Goal: Information Seeking & Learning: Learn about a topic

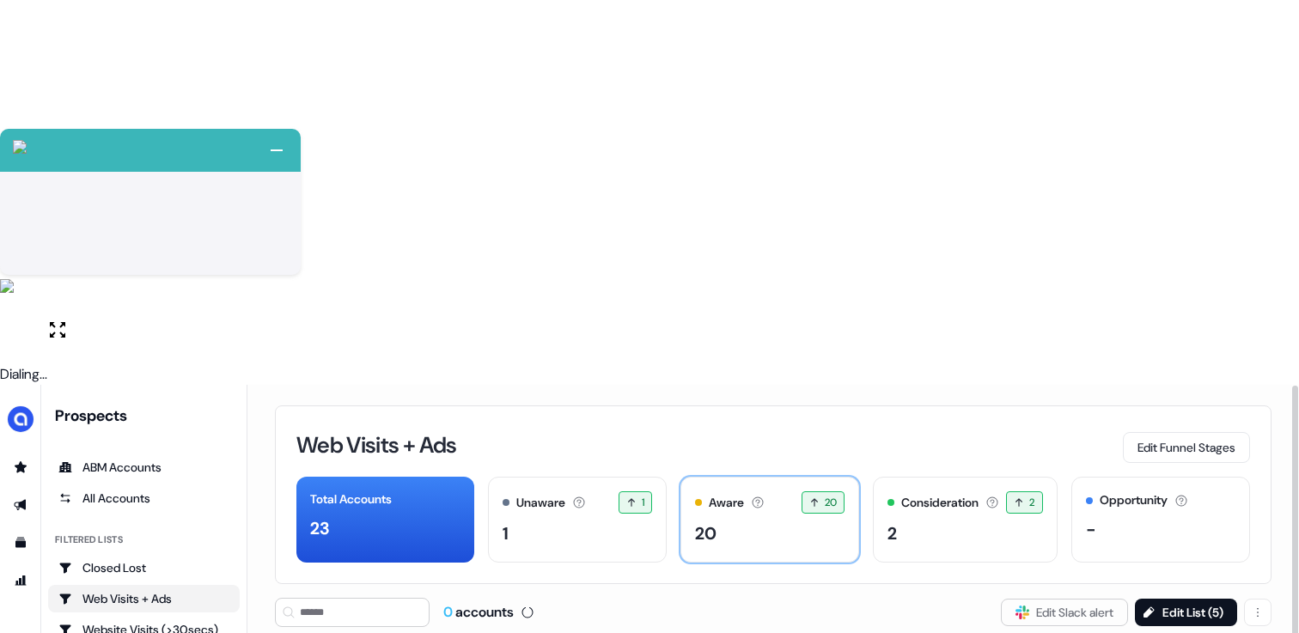
click at [733, 477] on div "Aware Accounts with 5+ minutes of usage or significant LinkedIn ad engagement! …" at bounding box center [769, 520] width 179 height 86
click at [741, 477] on div "Aware Accounts with 5+ minutes of usage or significant LinkedIn ad engagement! …" at bounding box center [769, 520] width 179 height 86
click at [792, 491] on div "Aware Accounts with 5+ minutes of usage or significant LinkedIn ad engagement! …" at bounding box center [769, 502] width 149 height 22
click at [922, 491] on div "Consideration Accounts with 25+ minutes of usage and 2+ visitors in the last 60…" at bounding box center [964, 502] width 155 height 22
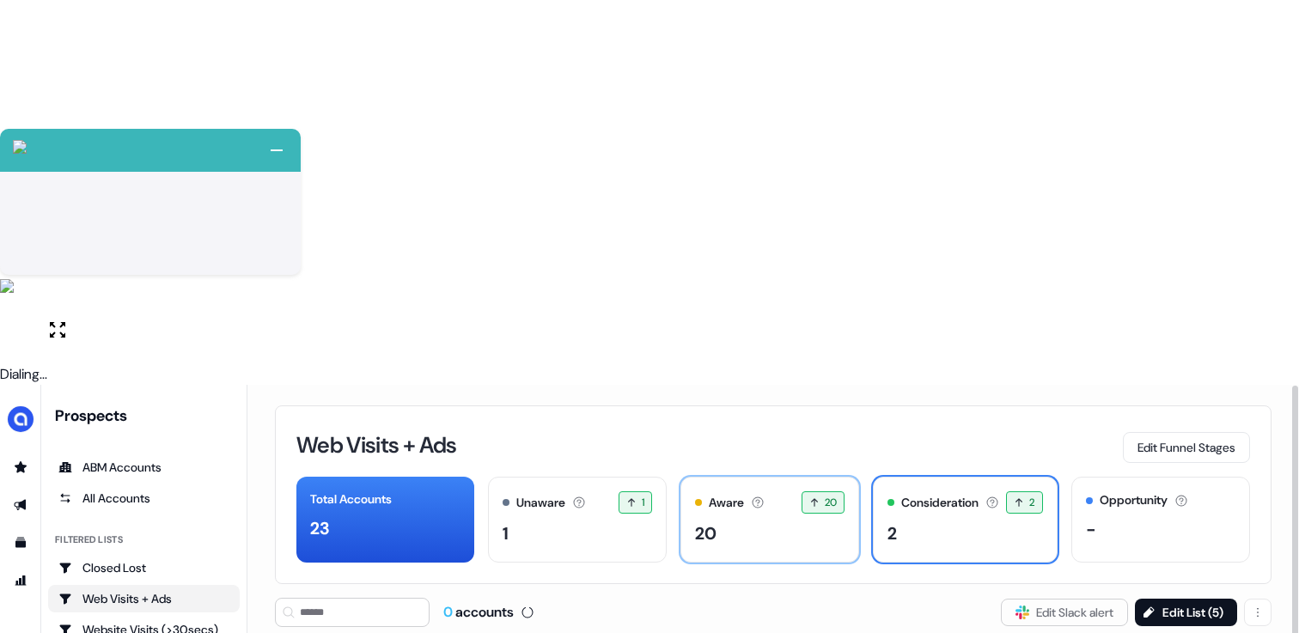
click at [783, 521] on div "20" at bounding box center [769, 534] width 149 height 26
click at [723, 521] on div "20" at bounding box center [769, 534] width 149 height 26
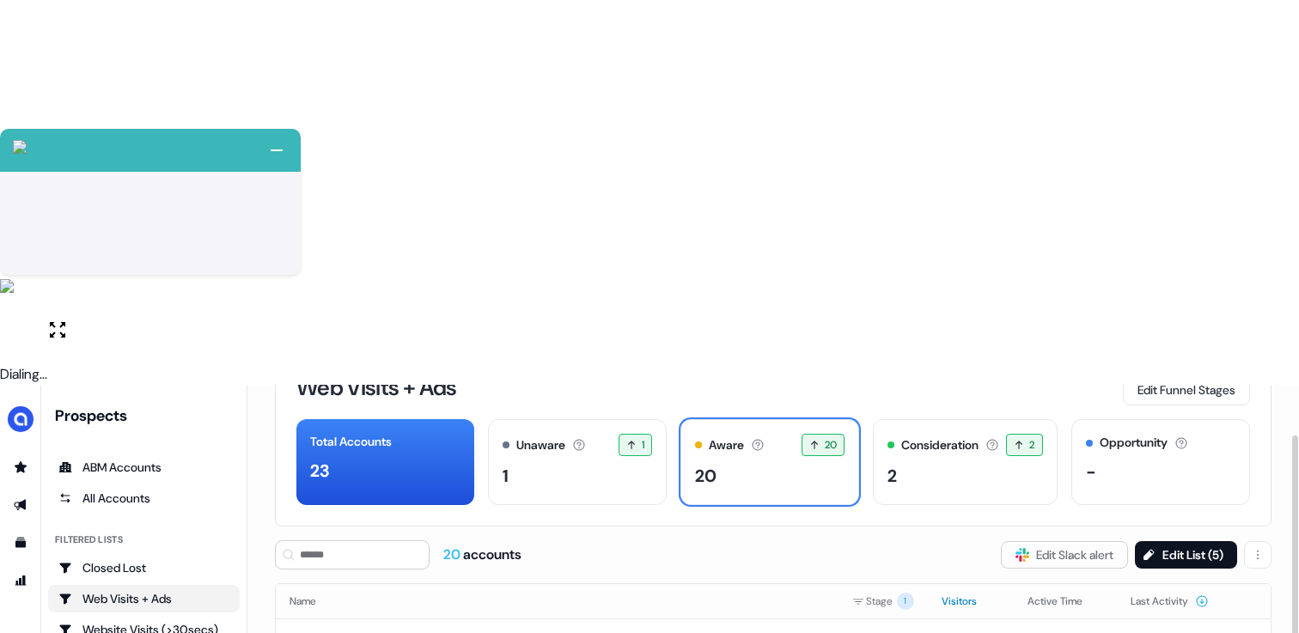
scroll to position [61, 0]
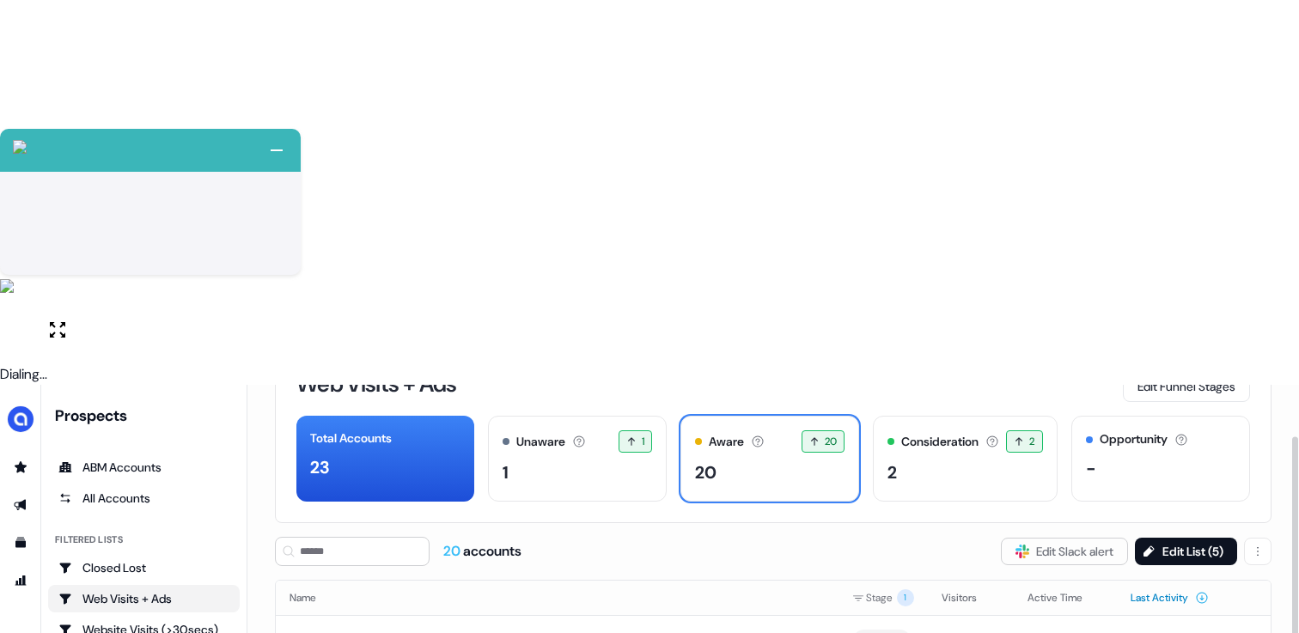
click at [1162, 582] on button "Last Activity" at bounding box center [1169, 597] width 78 height 31
click at [1155, 582] on button "Last Activity" at bounding box center [1169, 597] width 78 height 31
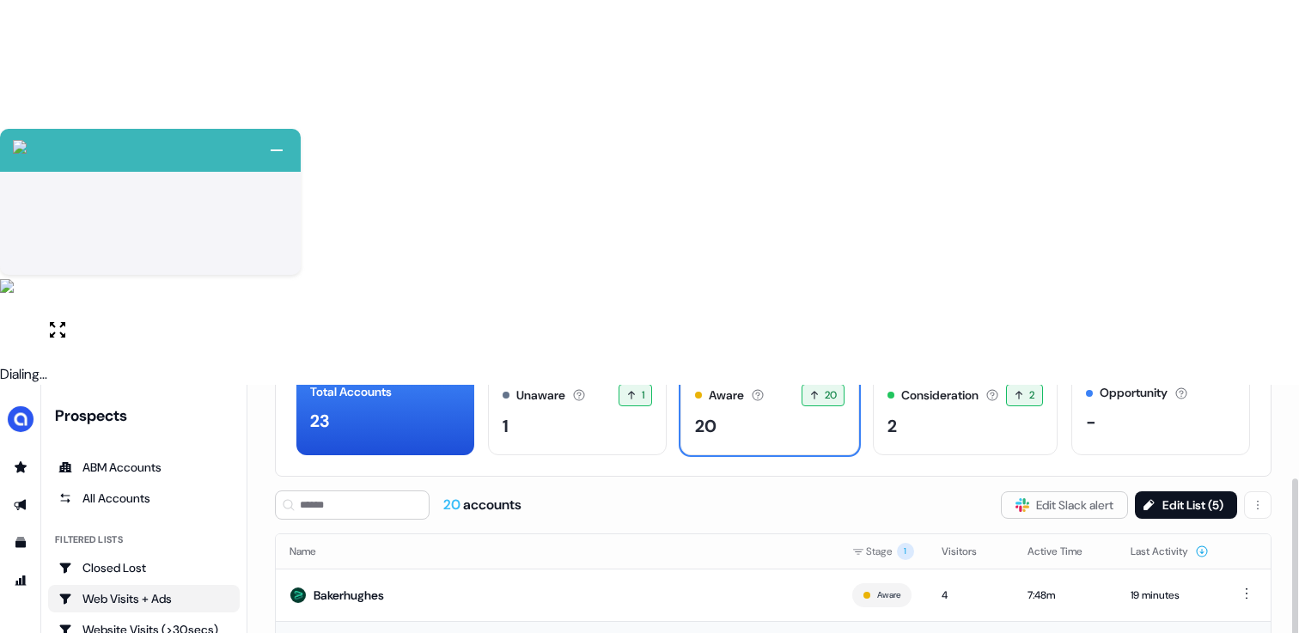
scroll to position [112, 0]
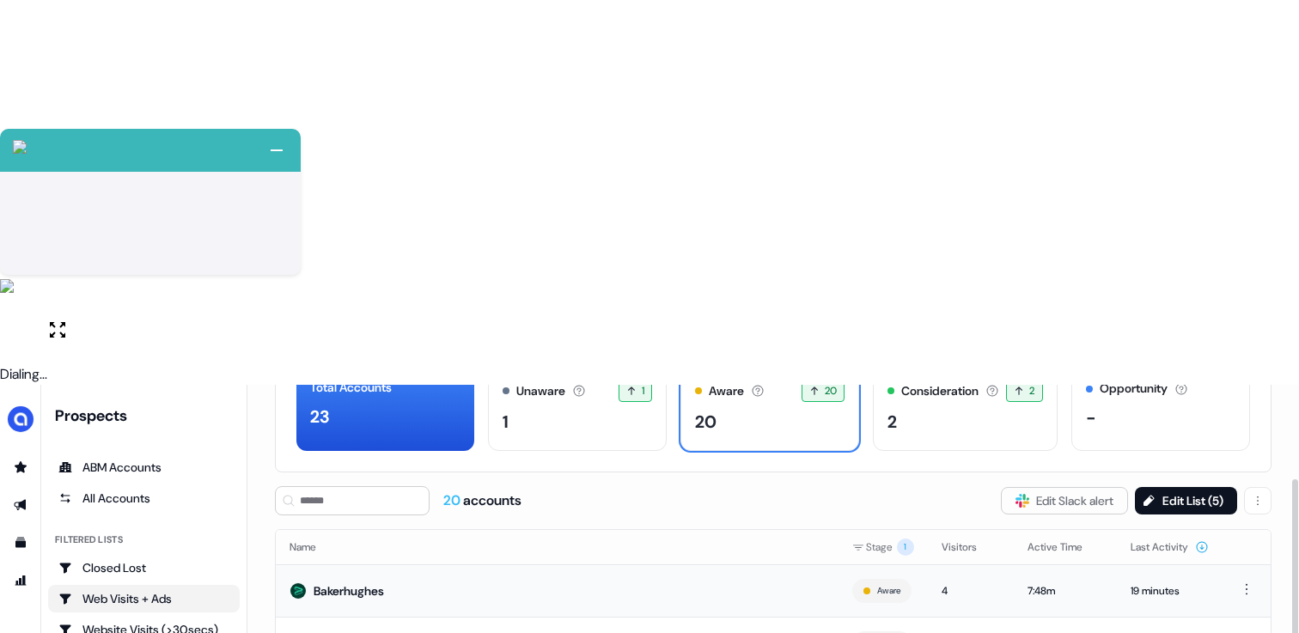
click at [1014, 564] on td "7:48m" at bounding box center [1065, 590] width 103 height 52
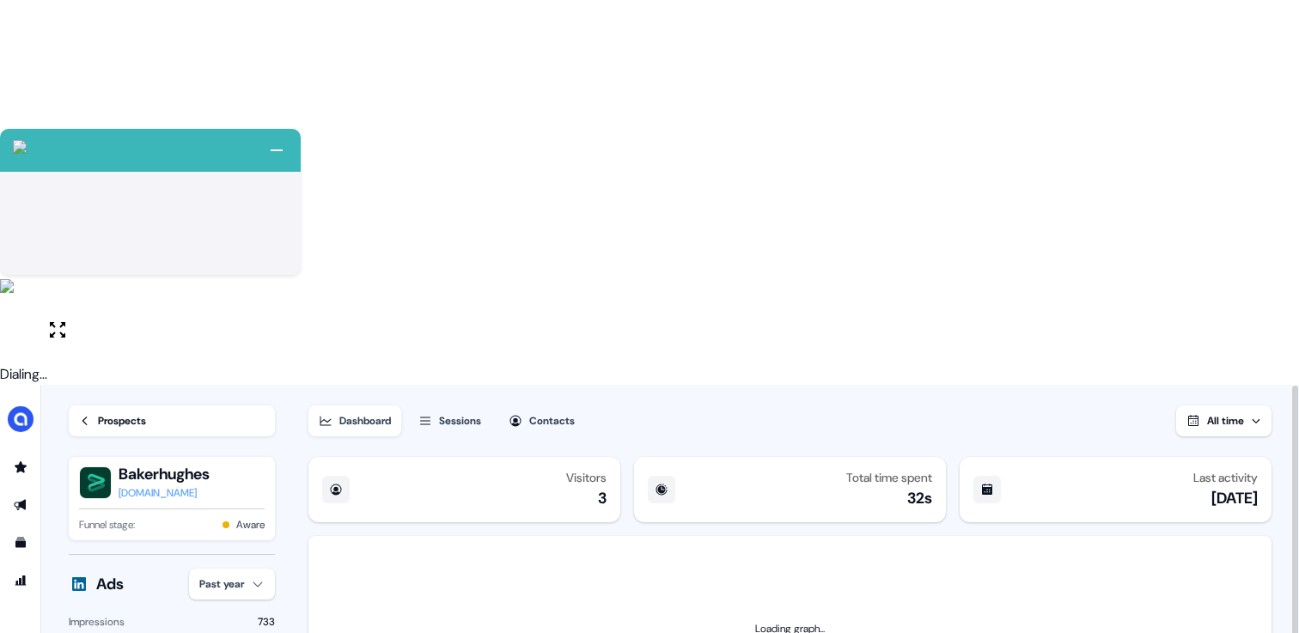
click at [454, 412] on div "Sessions" at bounding box center [460, 420] width 42 height 17
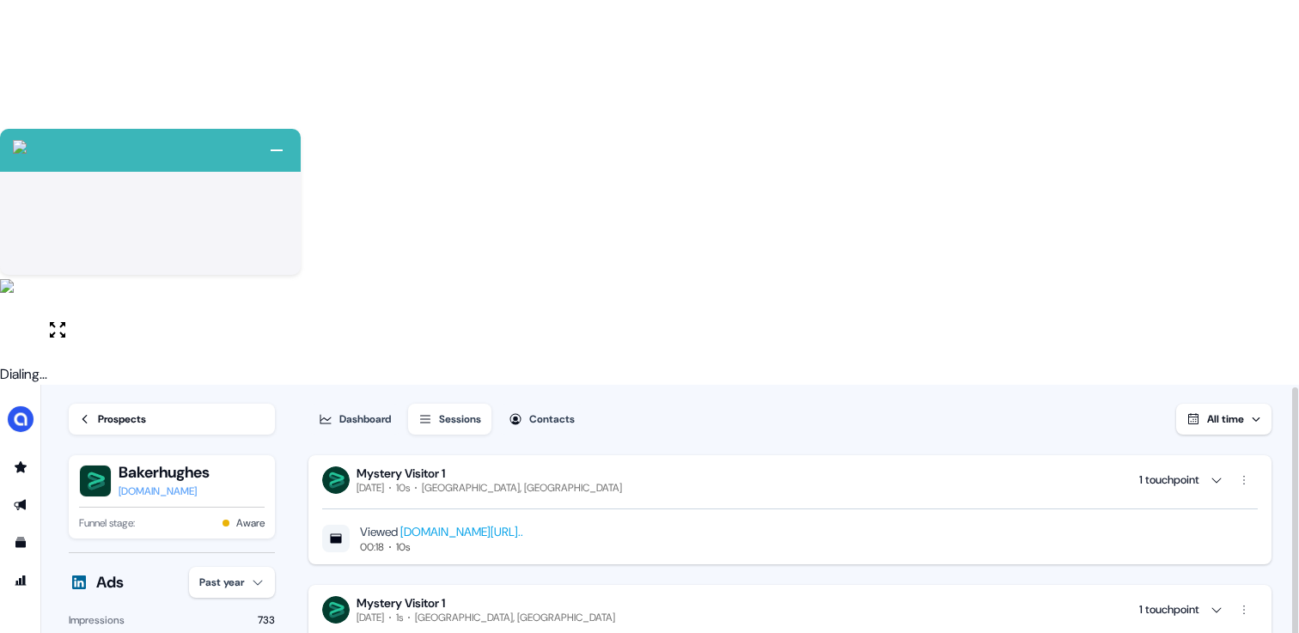
click at [113, 411] on div "Prospects" at bounding box center [122, 419] width 48 height 17
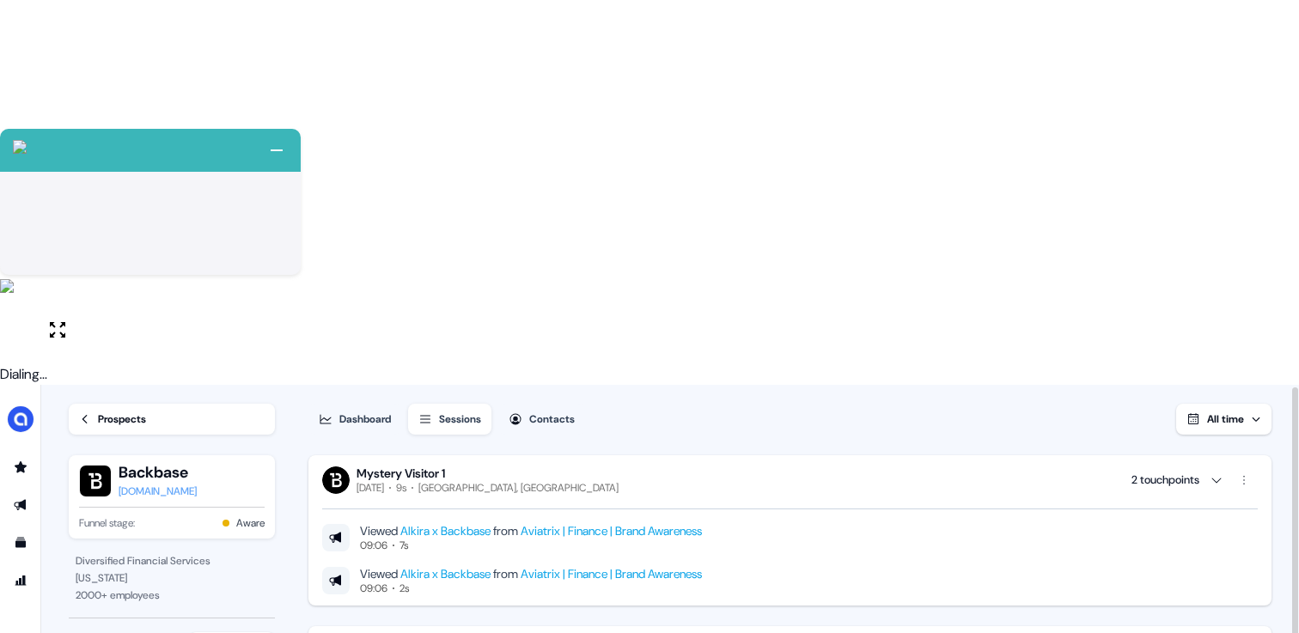
click at [89, 413] on icon at bounding box center [85, 419] width 12 height 12
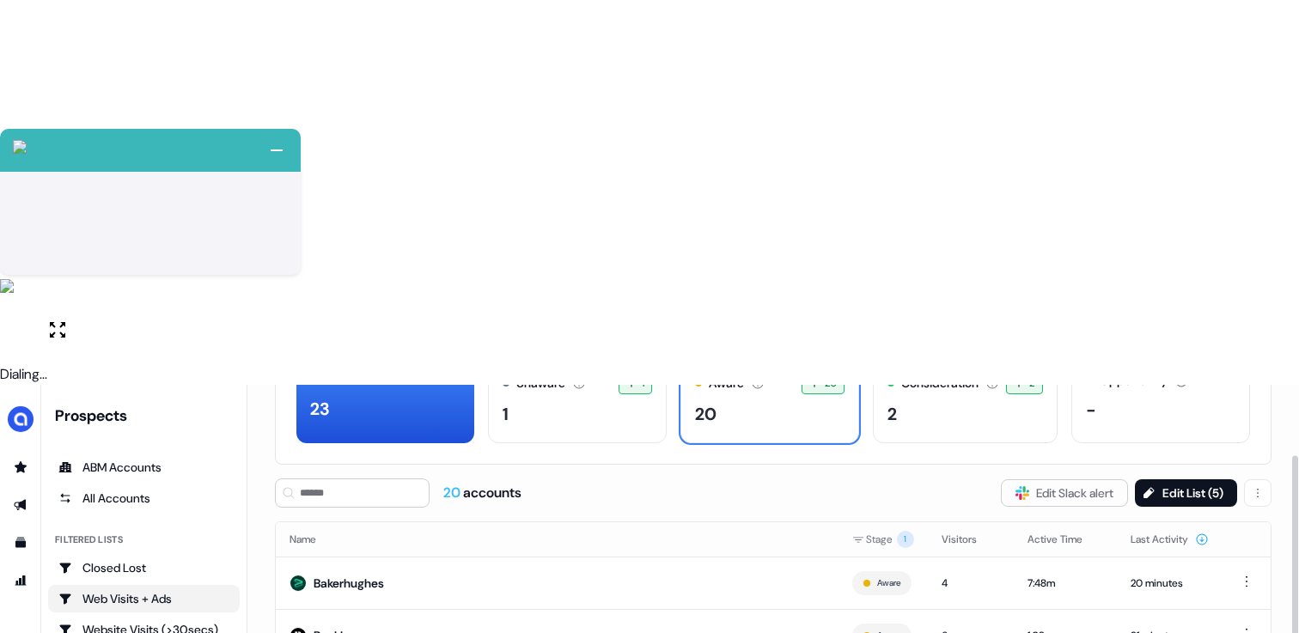
scroll to position [44, 0]
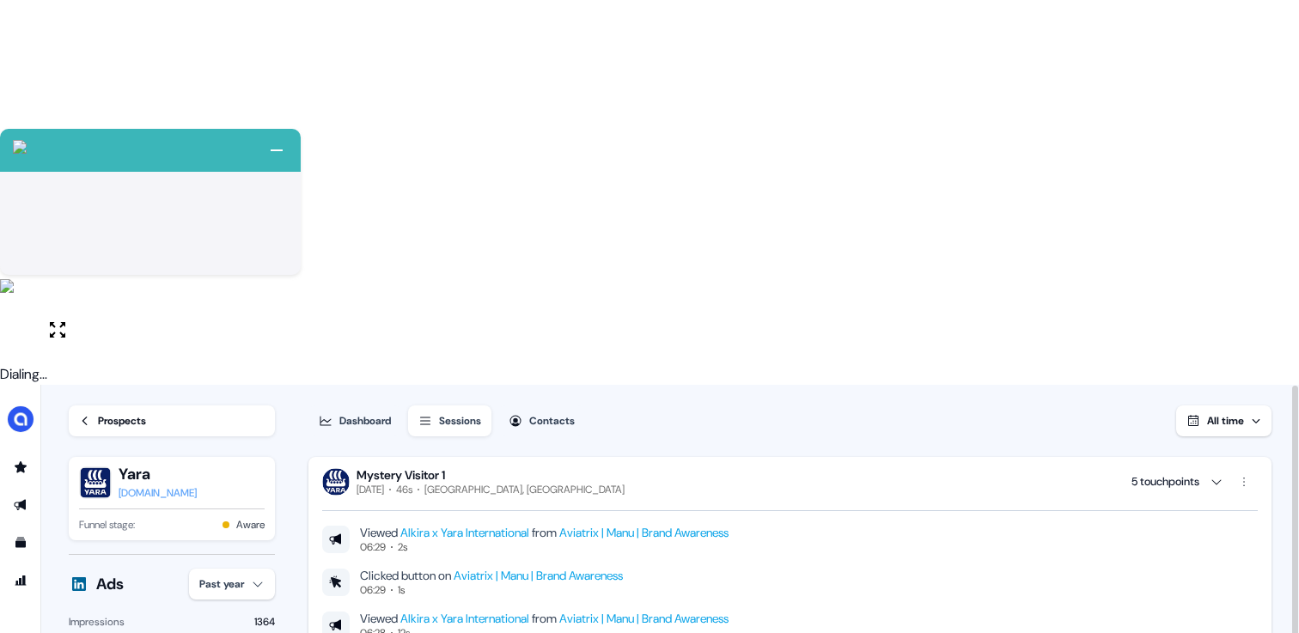
click at [108, 412] on div "Prospects" at bounding box center [122, 420] width 48 height 17
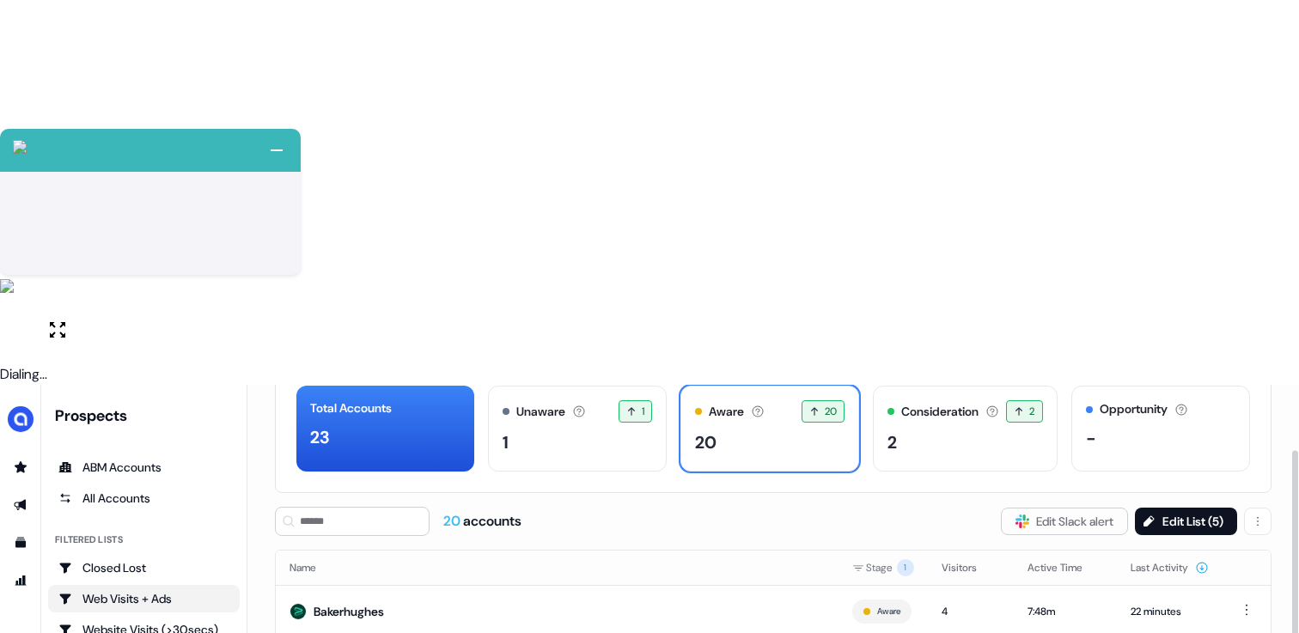
scroll to position [94, 0]
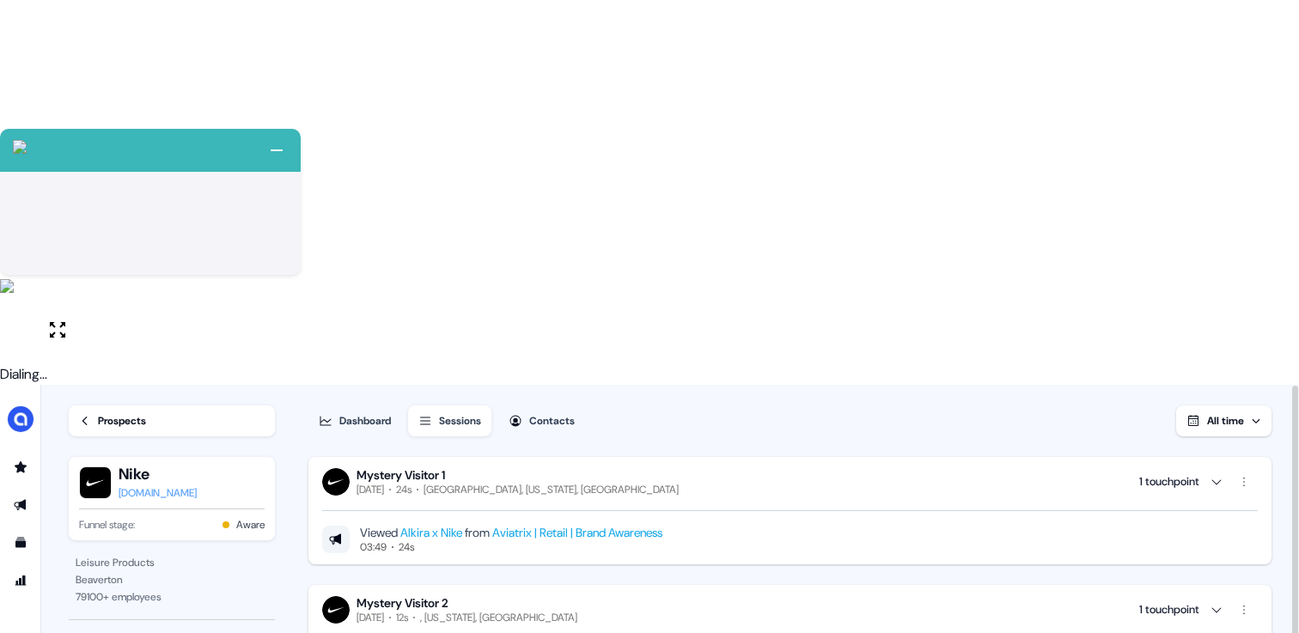
click at [82, 405] on link "Prospects" at bounding box center [172, 420] width 206 height 31
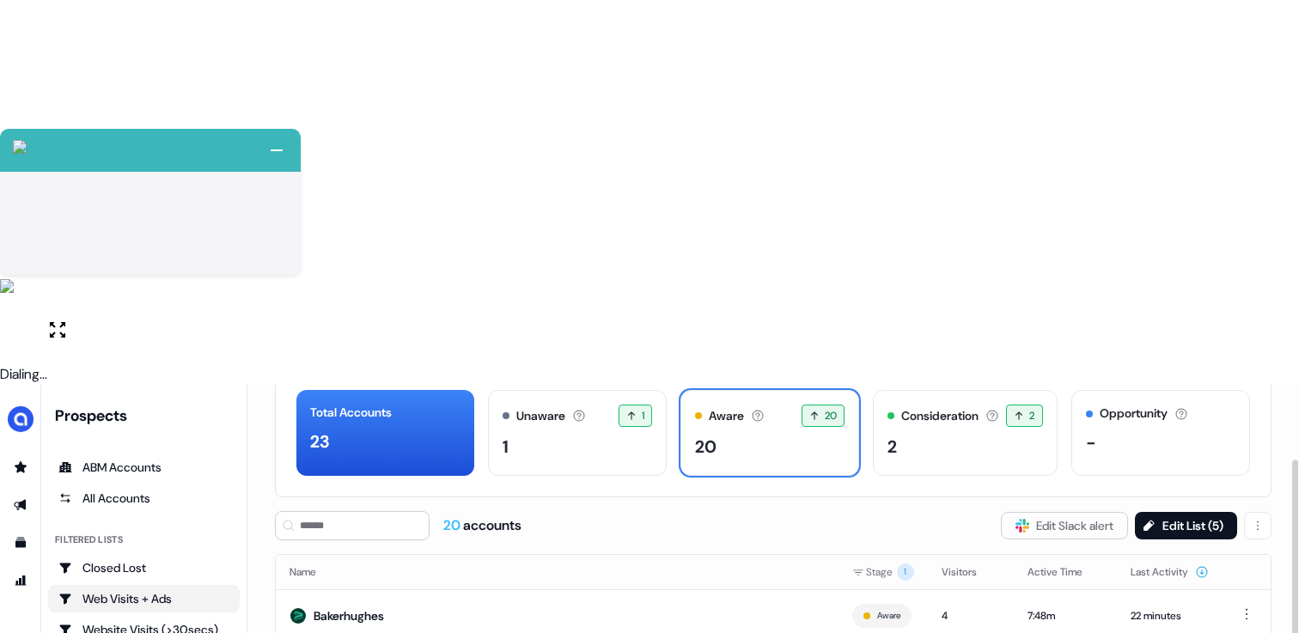
scroll to position [91, 0]
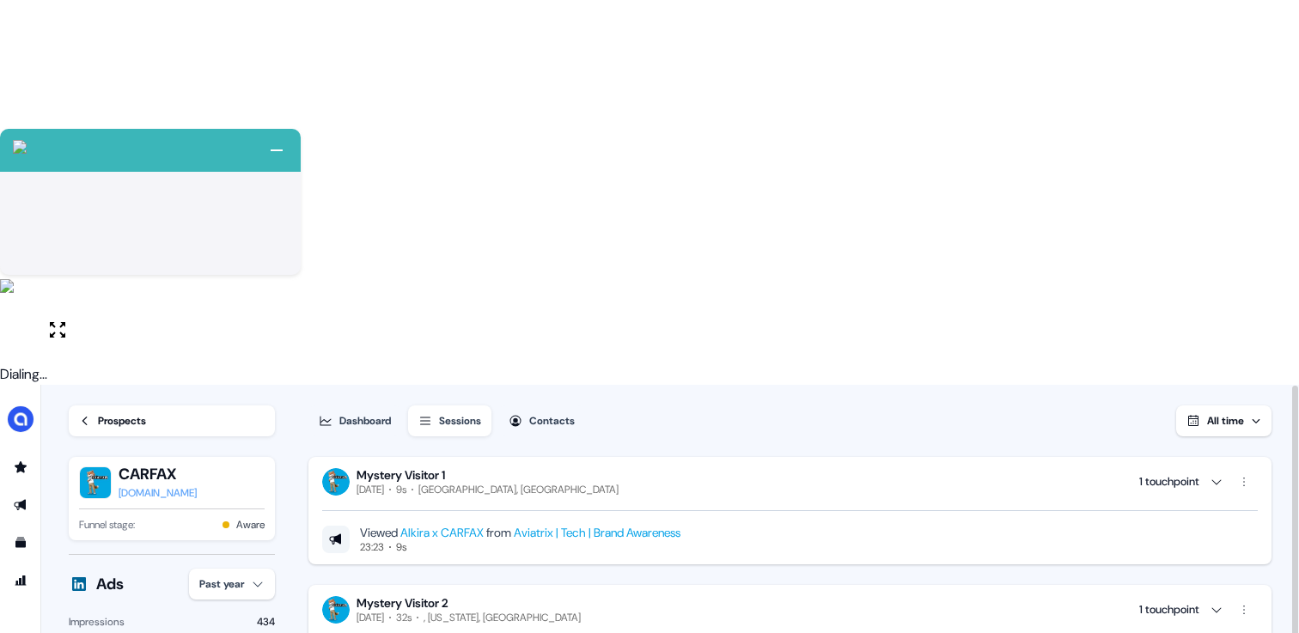
click at [116, 412] on div "Prospects" at bounding box center [122, 420] width 48 height 17
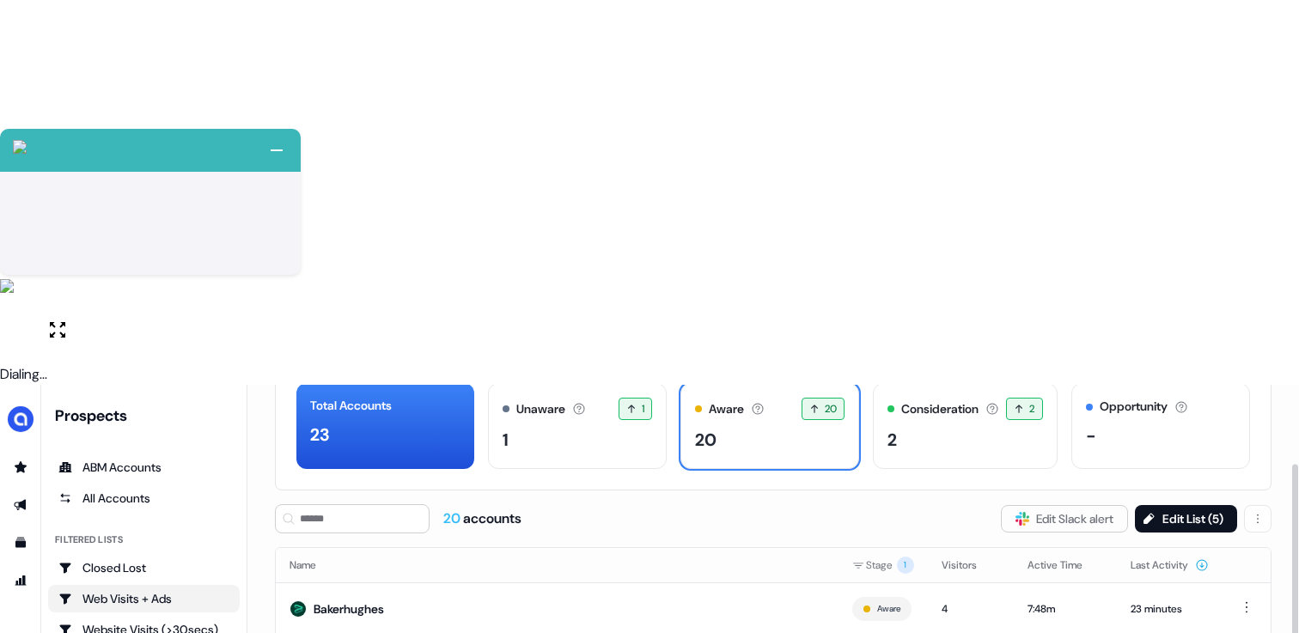
scroll to position [119, 0]
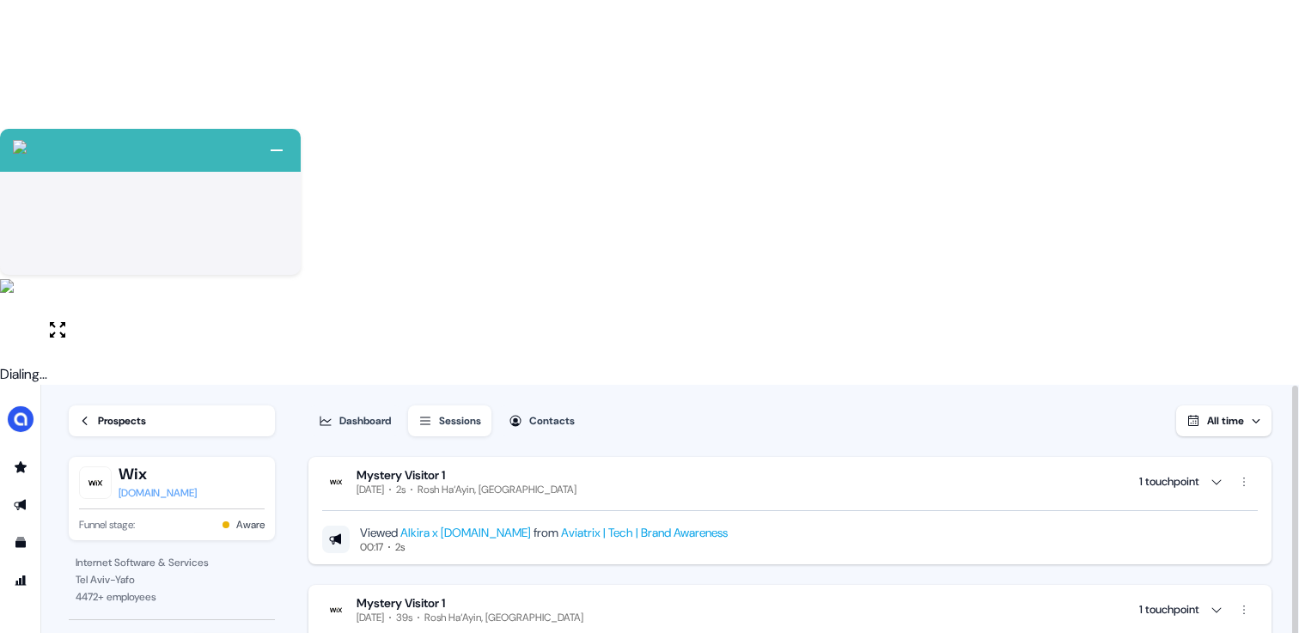
click at [442, 405] on button "Sessions" at bounding box center [449, 420] width 83 height 31
click at [83, 415] on icon at bounding box center [84, 419] width 5 height 9
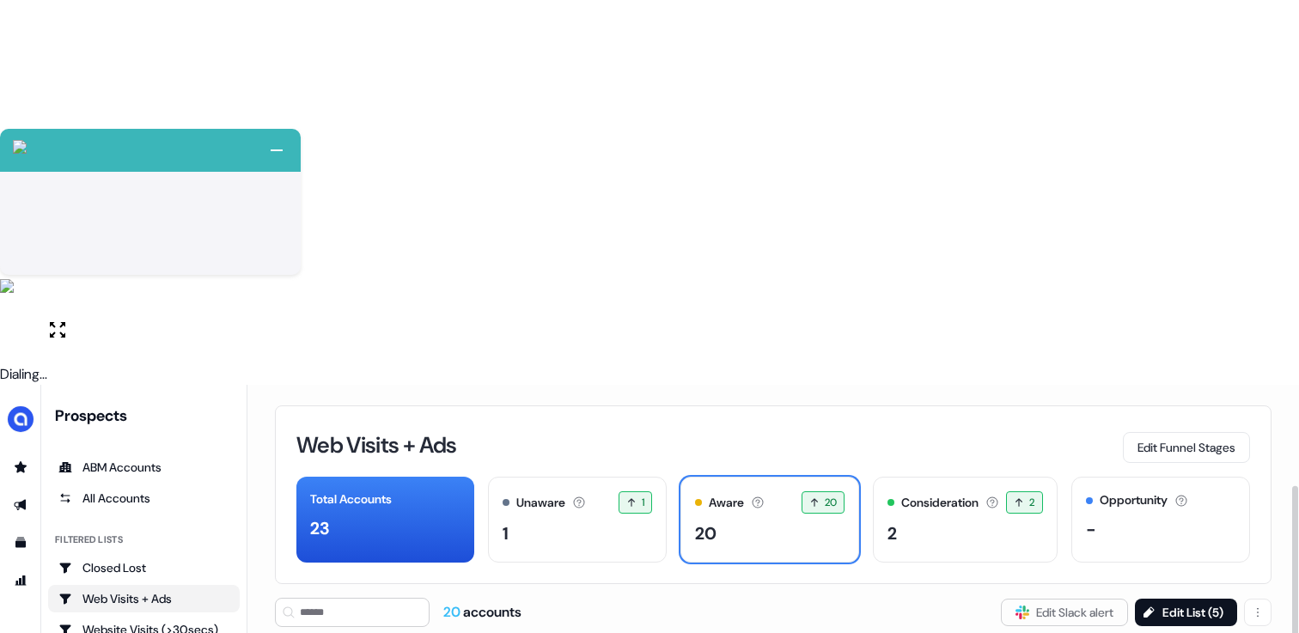
scroll to position [119, 0]
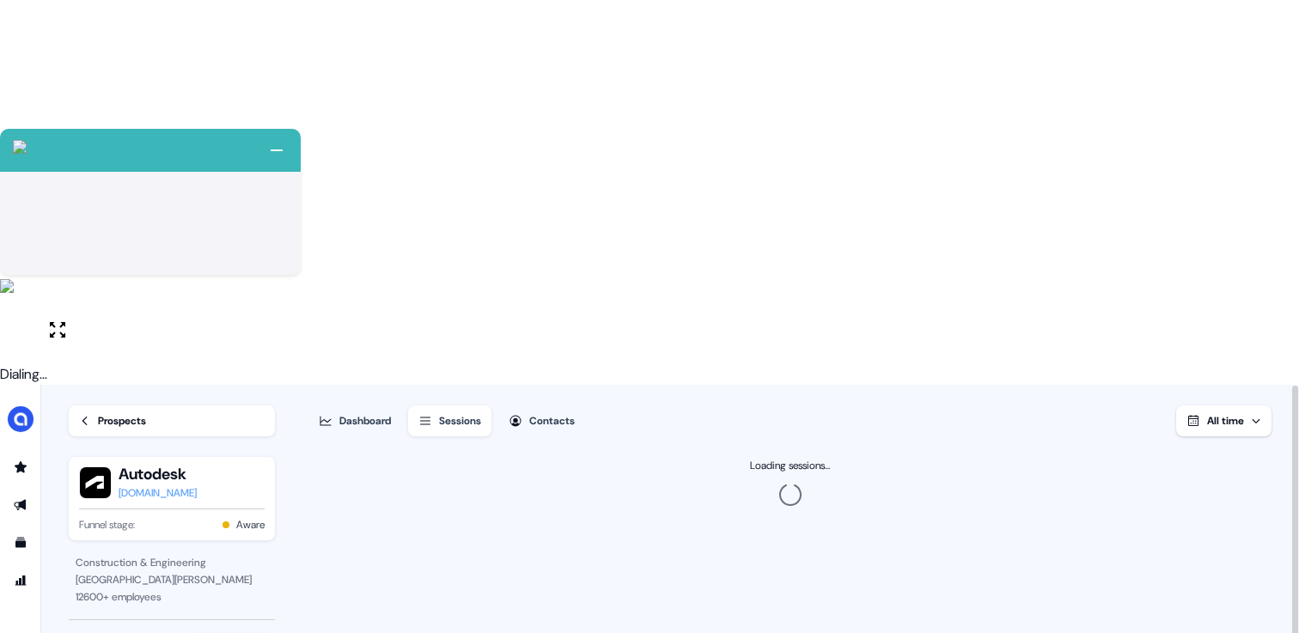
click at [437, 405] on button "Sessions" at bounding box center [449, 420] width 83 height 31
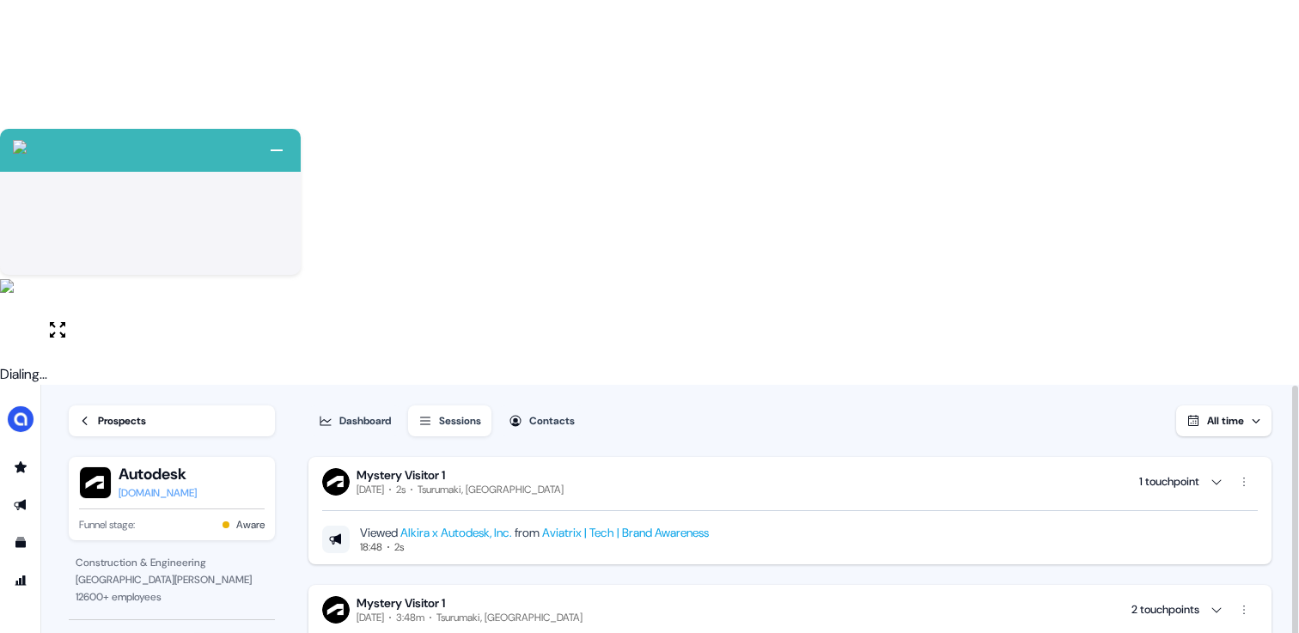
click at [89, 415] on icon at bounding box center [85, 421] width 12 height 12
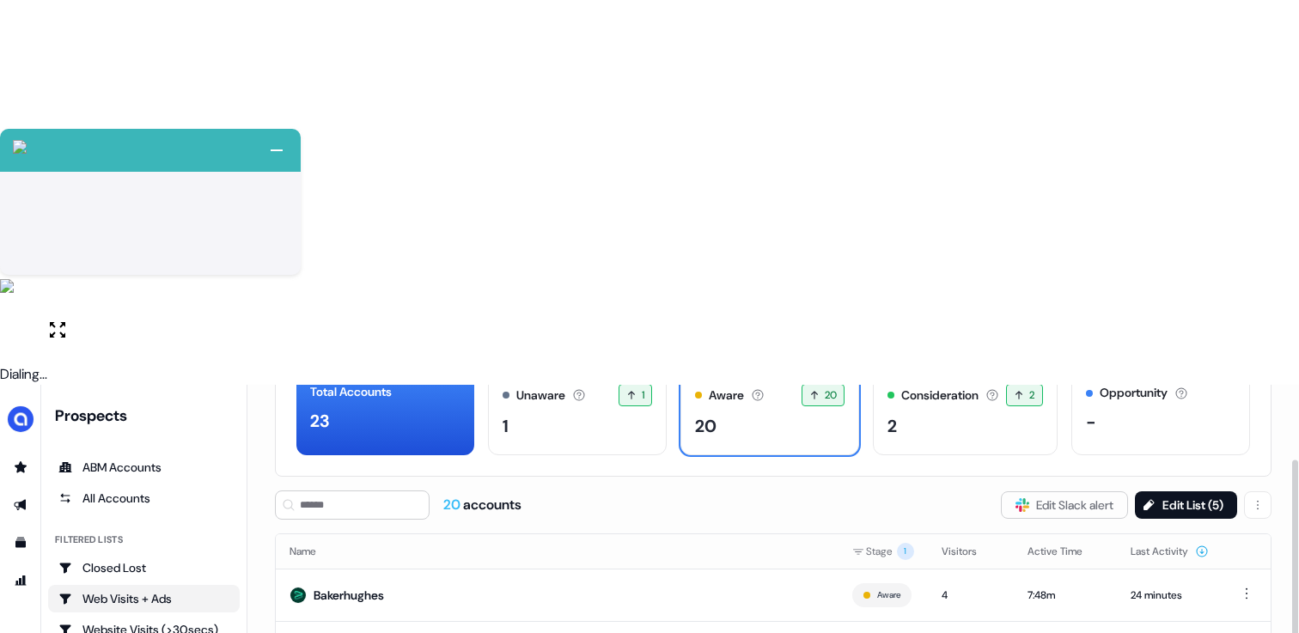
scroll to position [119, 0]
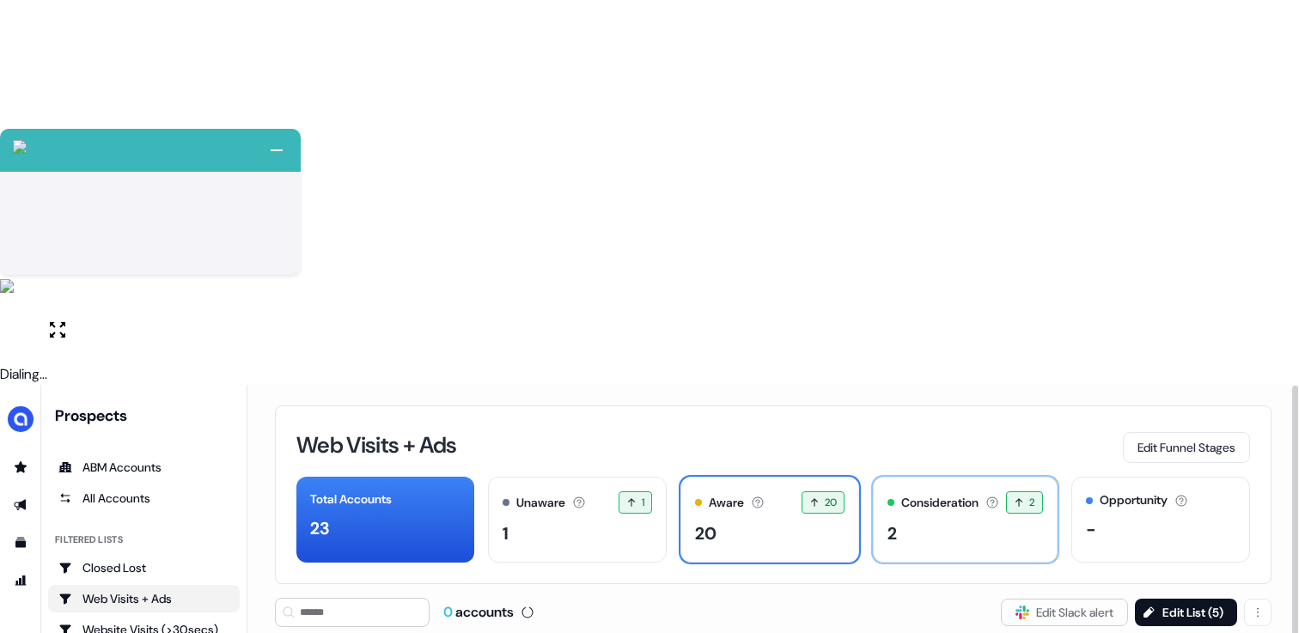
click at [903, 521] on div "2" at bounding box center [964, 534] width 155 height 26
click at [771, 477] on div "Aware Accounts with 5+ minutes of usage or significant LinkedIn ad engagement! …" at bounding box center [769, 520] width 179 height 86
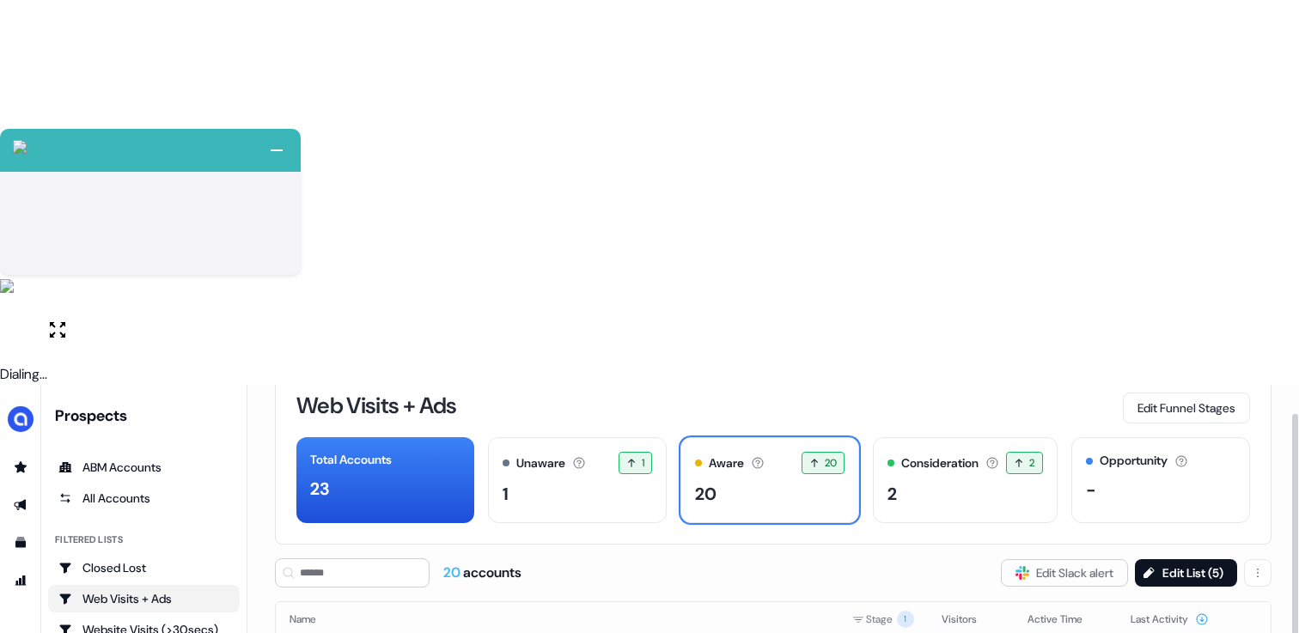
scroll to position [29, 0]
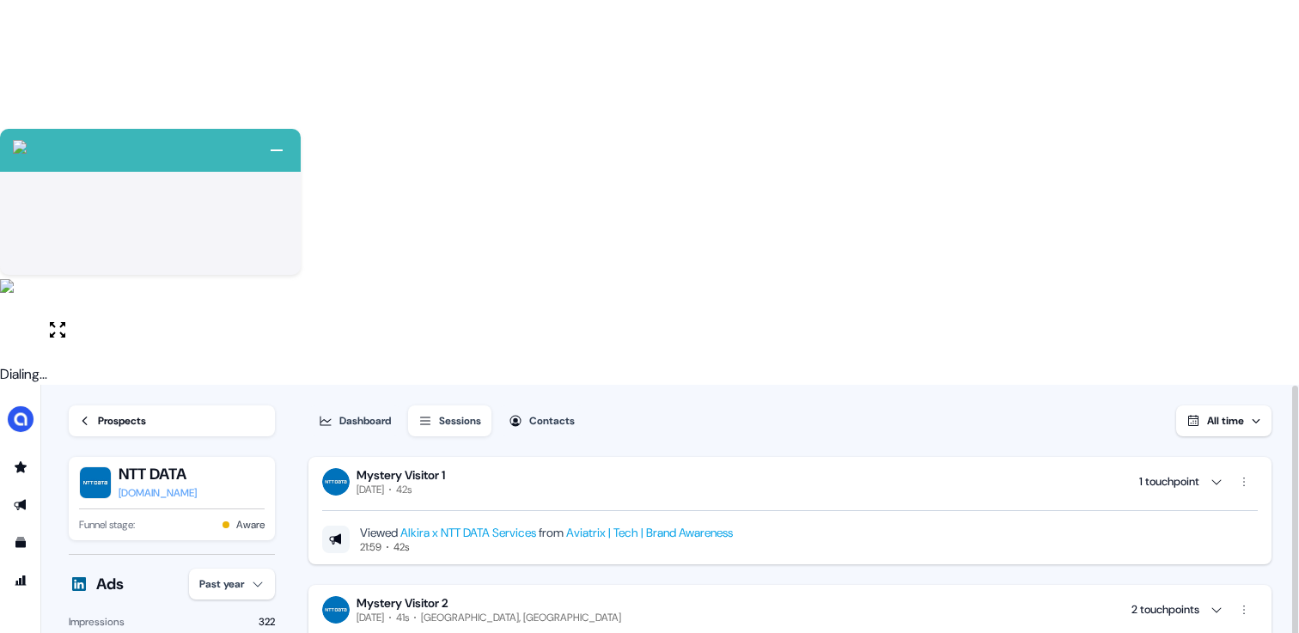
drag, startPoint x: 118, startPoint y: 29, endPoint x: 101, endPoint y: 52, distance: 28.2
click at [117, 412] on div "Prospects" at bounding box center [122, 420] width 48 height 17
click at [80, 415] on icon at bounding box center [85, 421] width 12 height 12
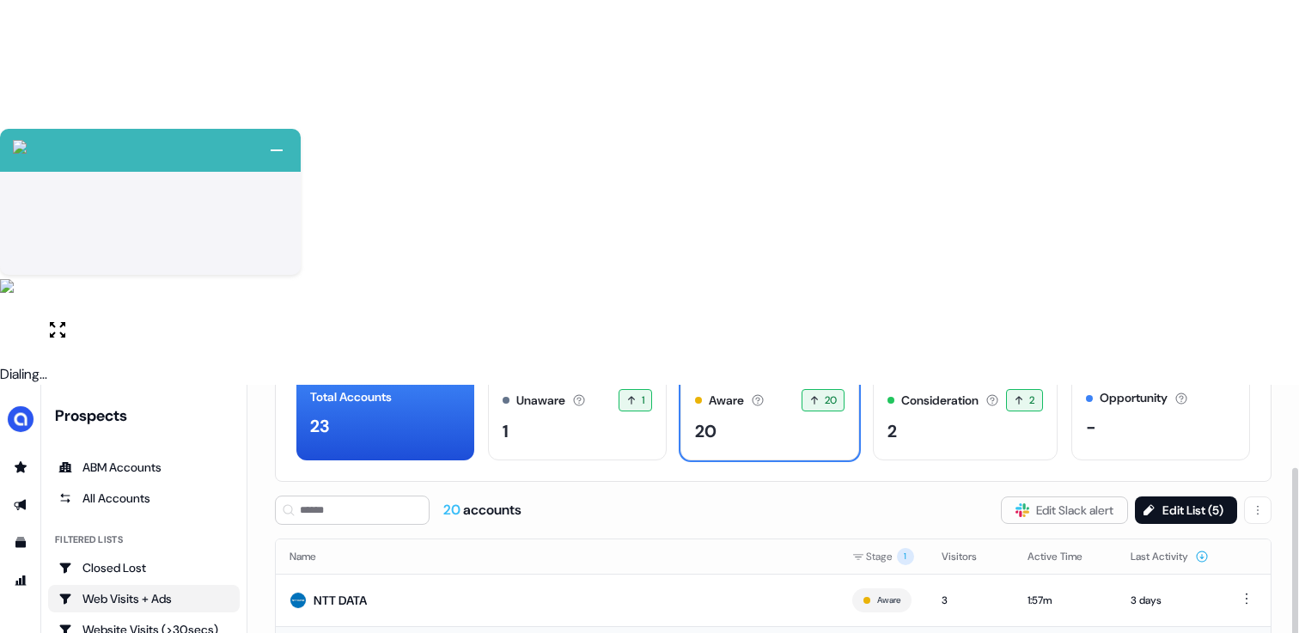
scroll to position [108, 0]
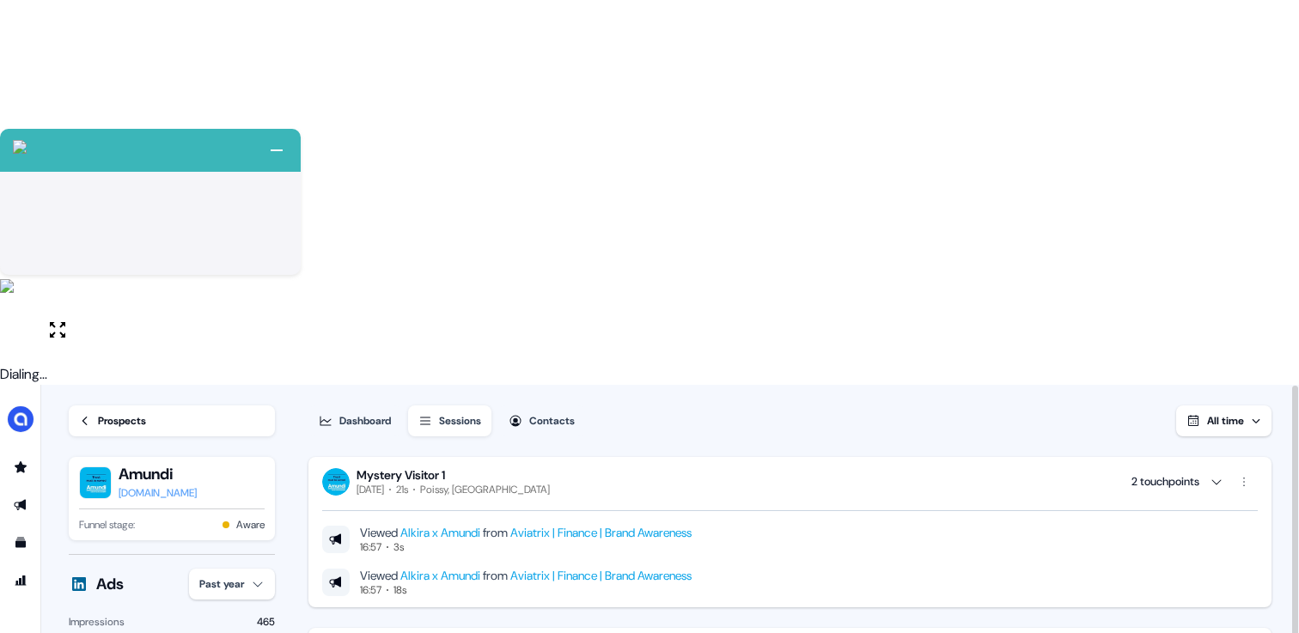
click at [84, 417] on icon at bounding box center [84, 421] width 5 height 9
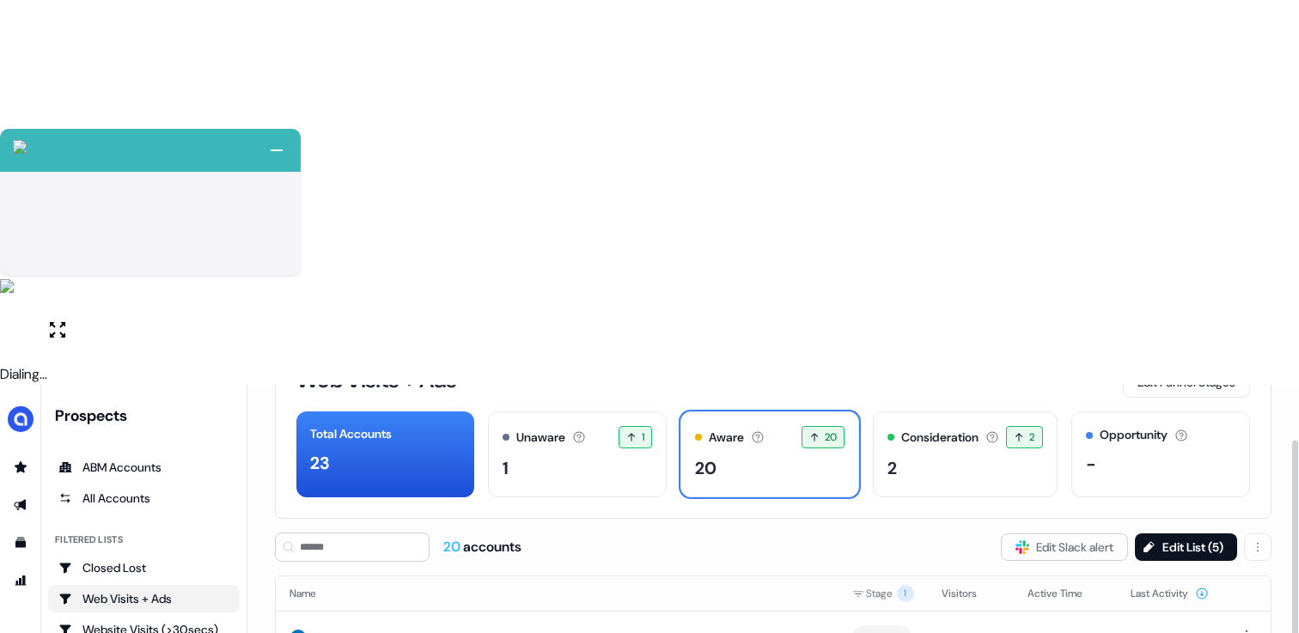
scroll to position [119, 0]
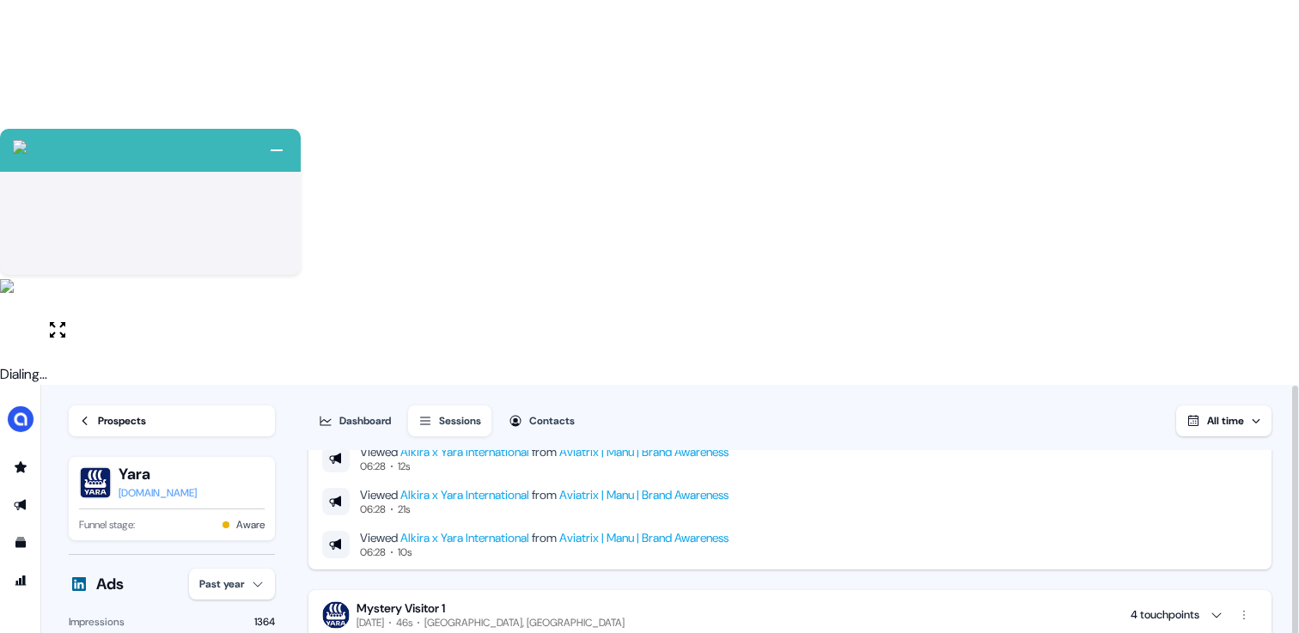
scroll to position [161, 0]
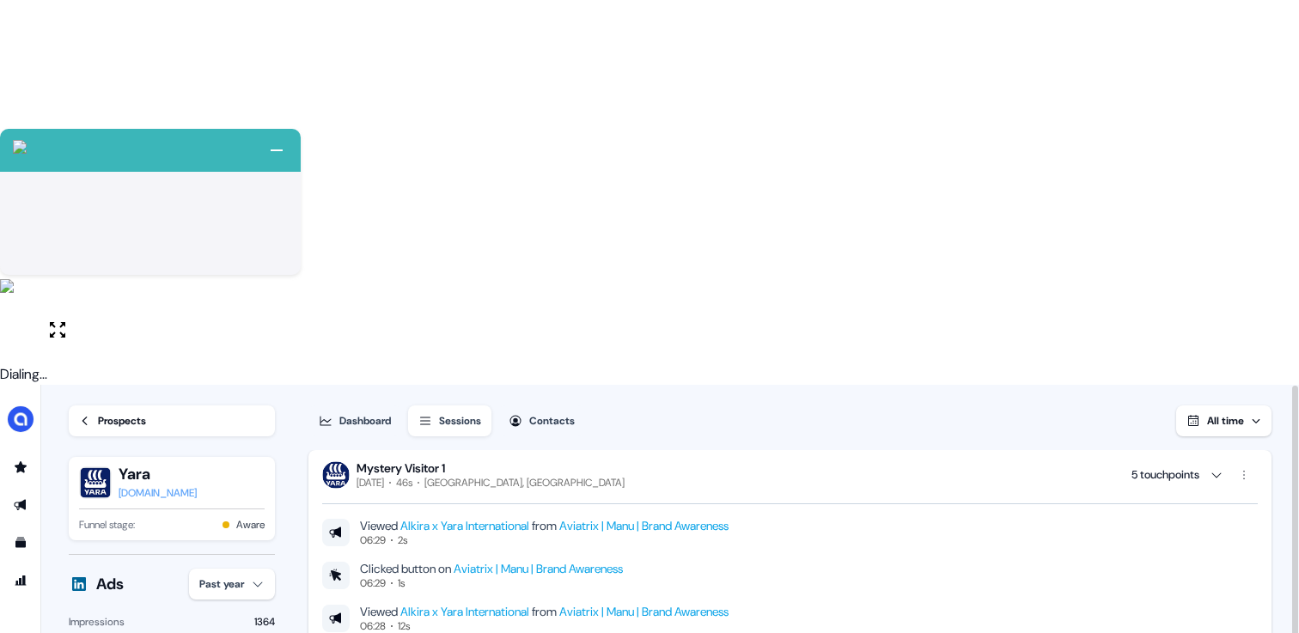
scroll to position [0, 0]
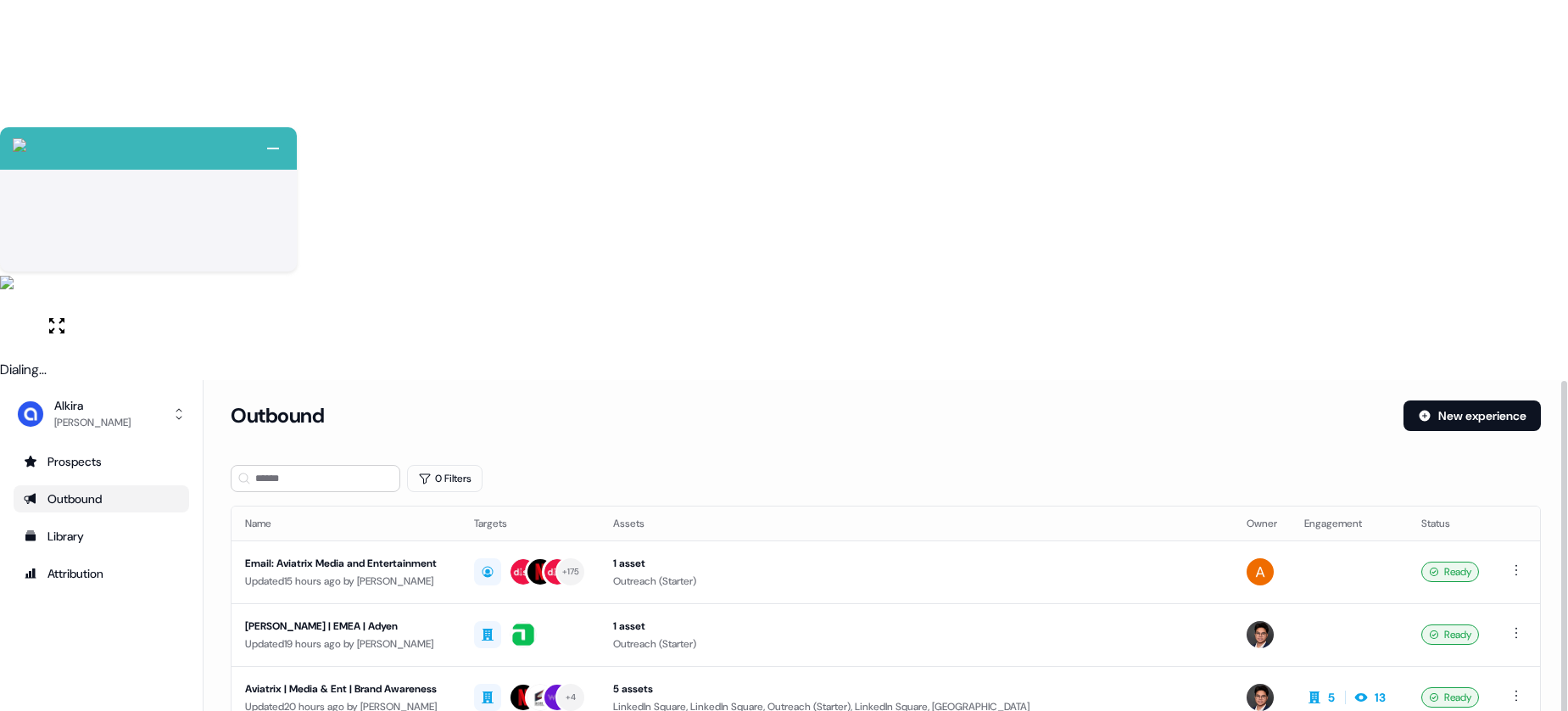
click at [90, 527] on div "Library" at bounding box center [101, 535] width 155 height 17
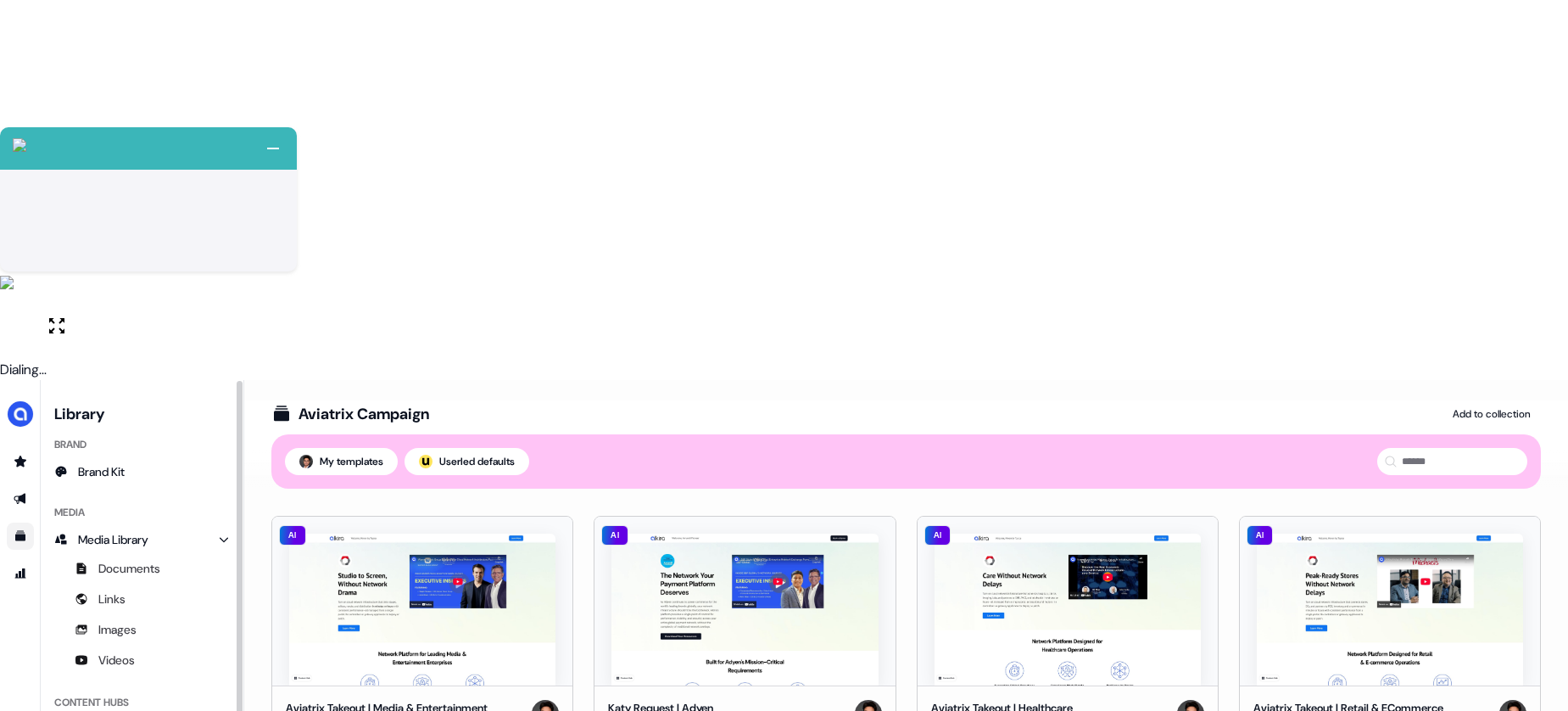
click at [875, 376] on html "+ Next Auto dialer paused! Go to your dialing tab to continue. 225 Paused" at bounding box center [784, 545] width 1568 height 1091
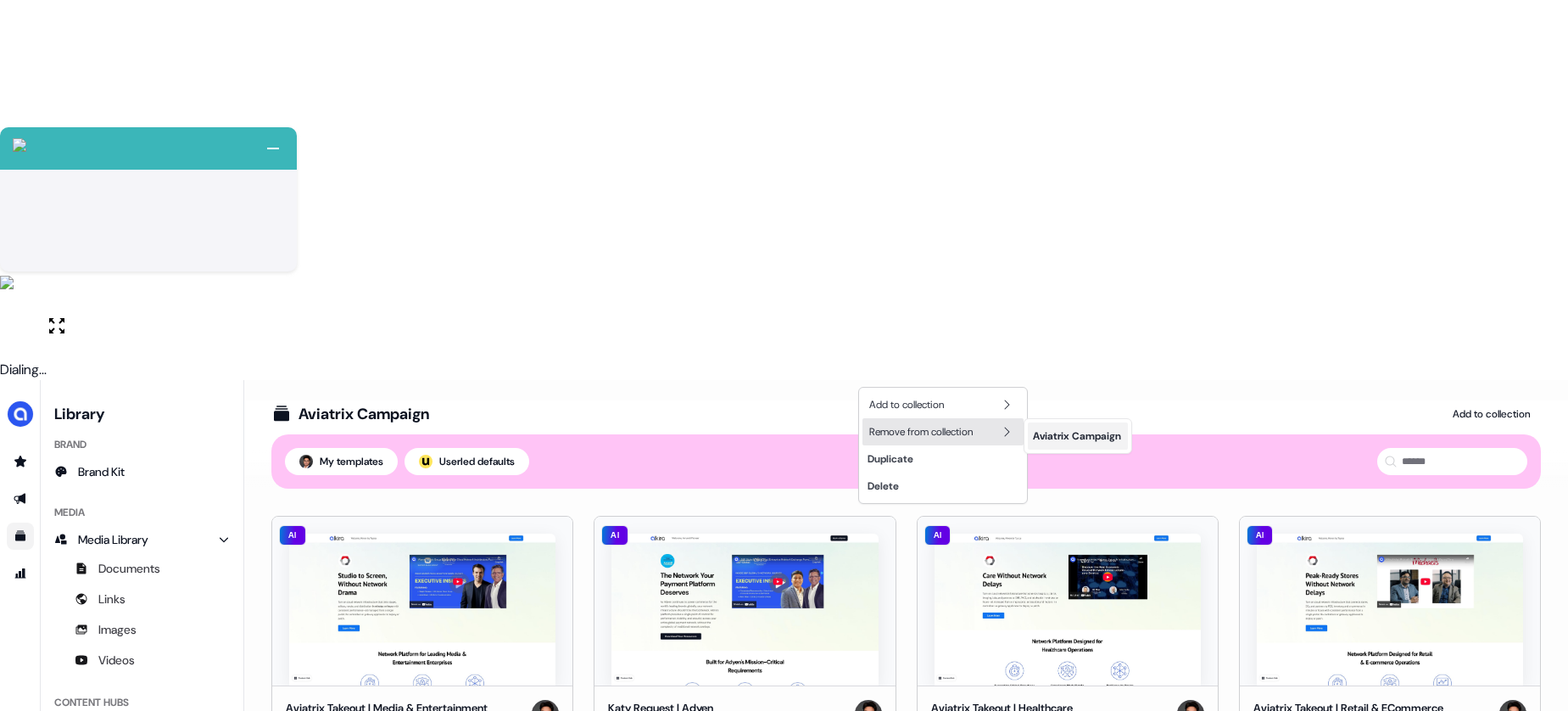
click at [1067, 437] on div "Aviatrix Campaign" at bounding box center [1077, 435] width 100 height 27
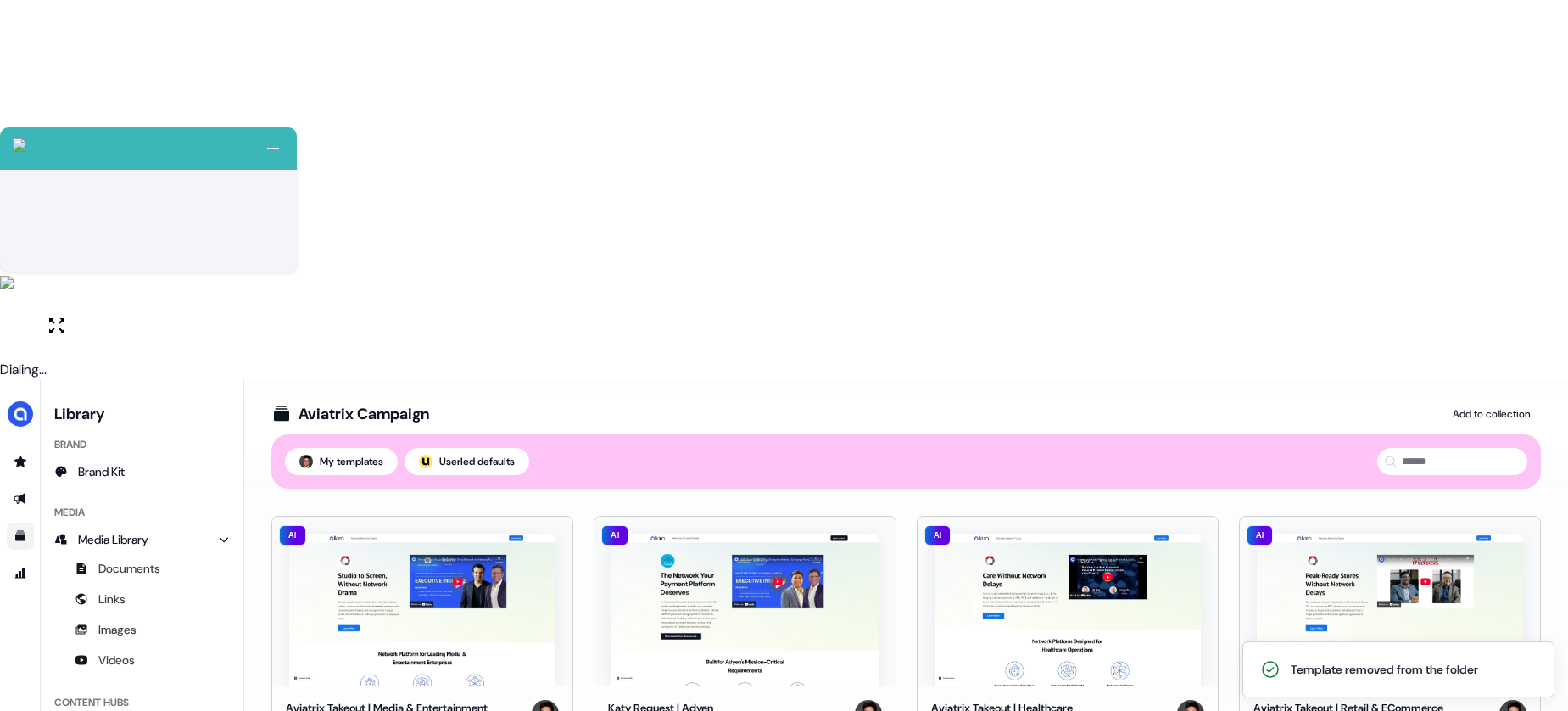
click at [865, 369] on html "+ Next Auto dialer paused! Go to your dialing tab to continue. 225 Paused" at bounding box center [784, 545] width 1568 height 1091
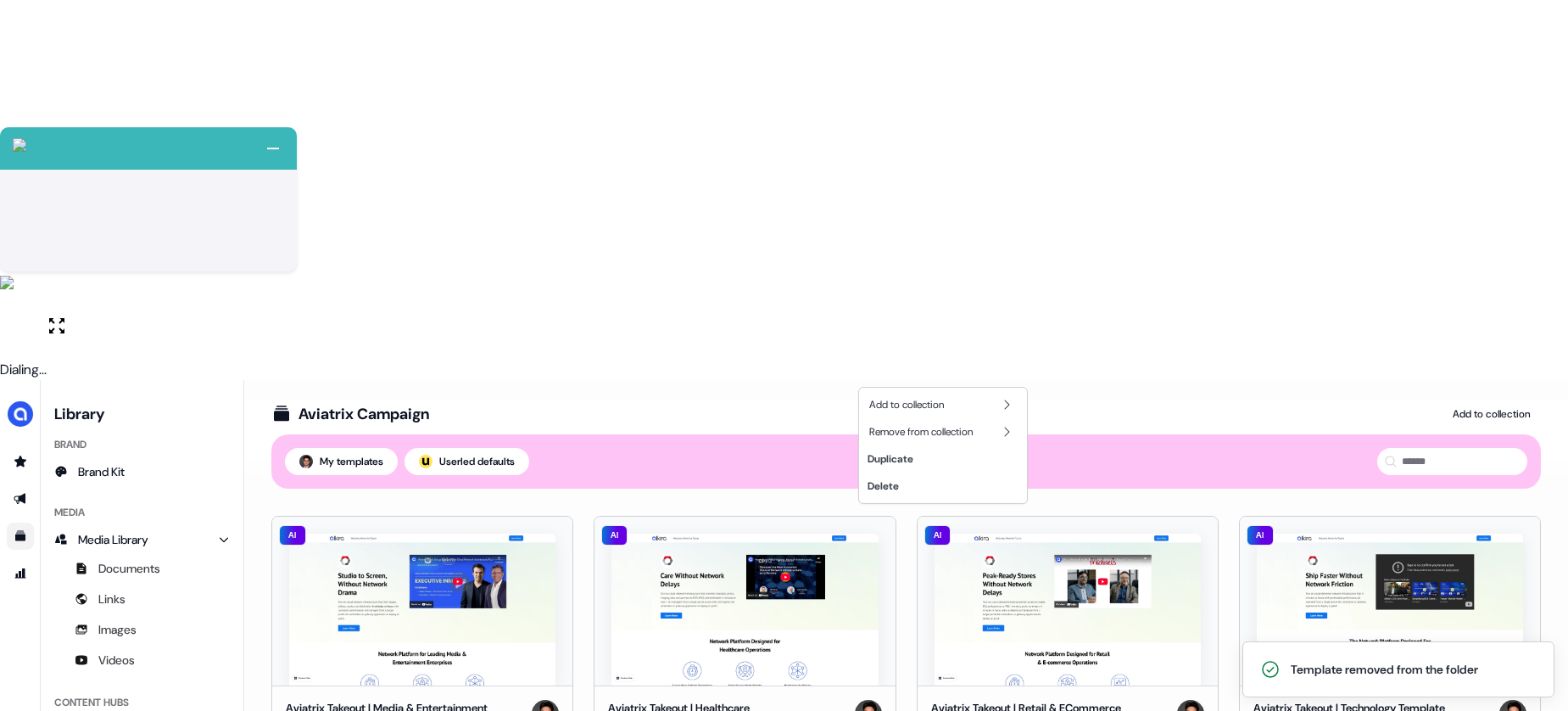
click at [126, 454] on html "+ Next Auto dialer paused! Go to your dialing tab to continue. 225 Paused" at bounding box center [784, 545] width 1568 height 1091
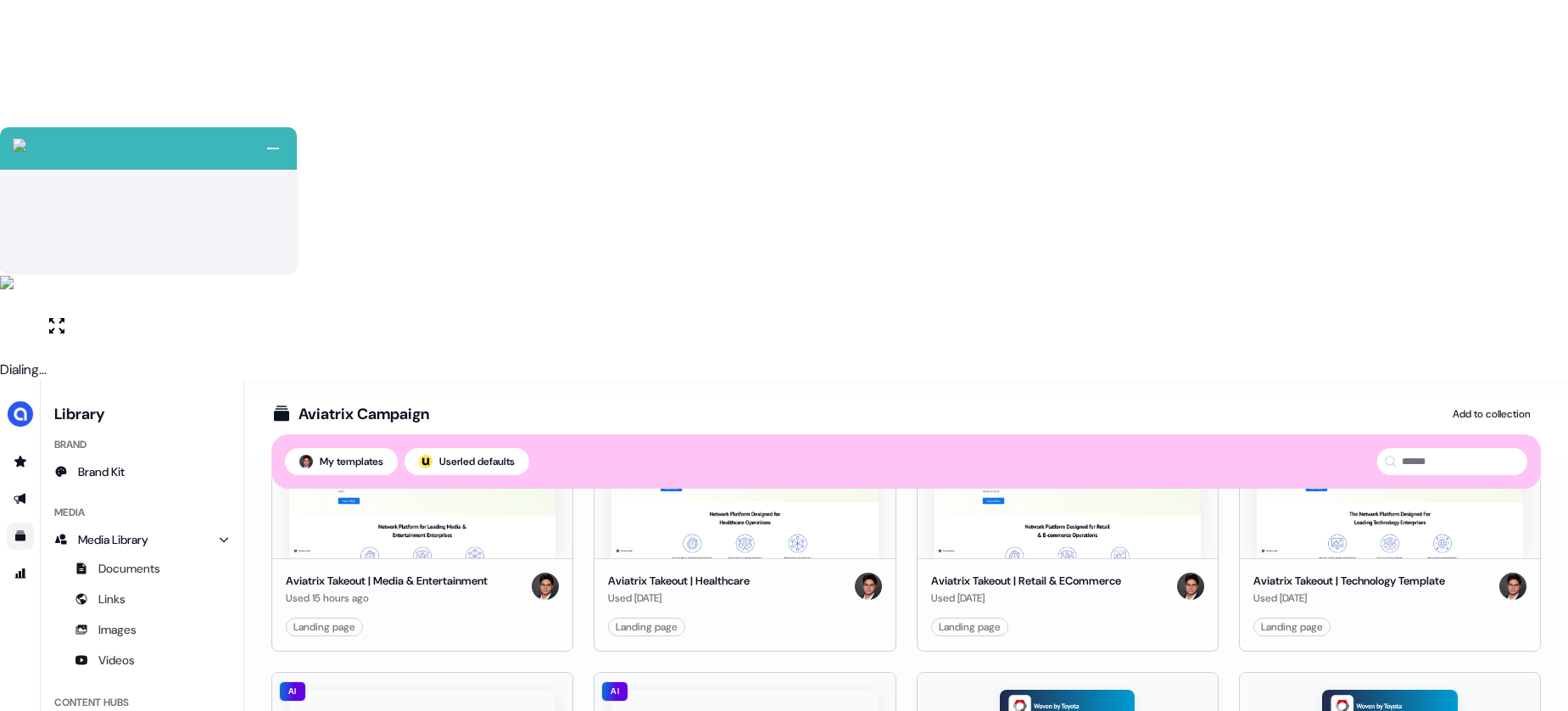
scroll to position [135, 0]
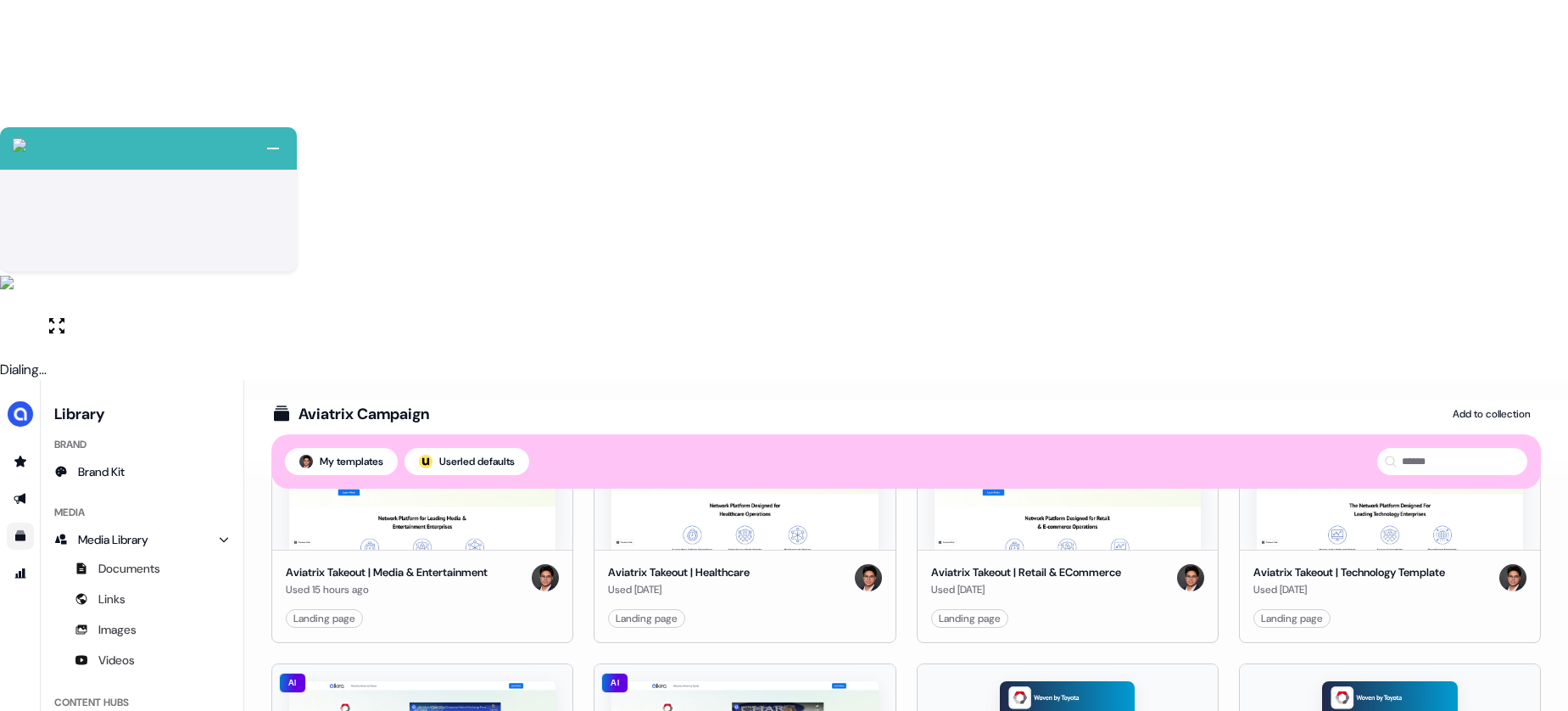
click at [869, 520] on html "+ Next Auto dialer paused! Go to your dialing tab to continue. 225 Paused" at bounding box center [784, 545] width 1568 height 1091
click at [905, 601] on div "Duplicate" at bounding box center [943, 605] width 161 height 27
